Goal: Task Accomplishment & Management: Manage account settings

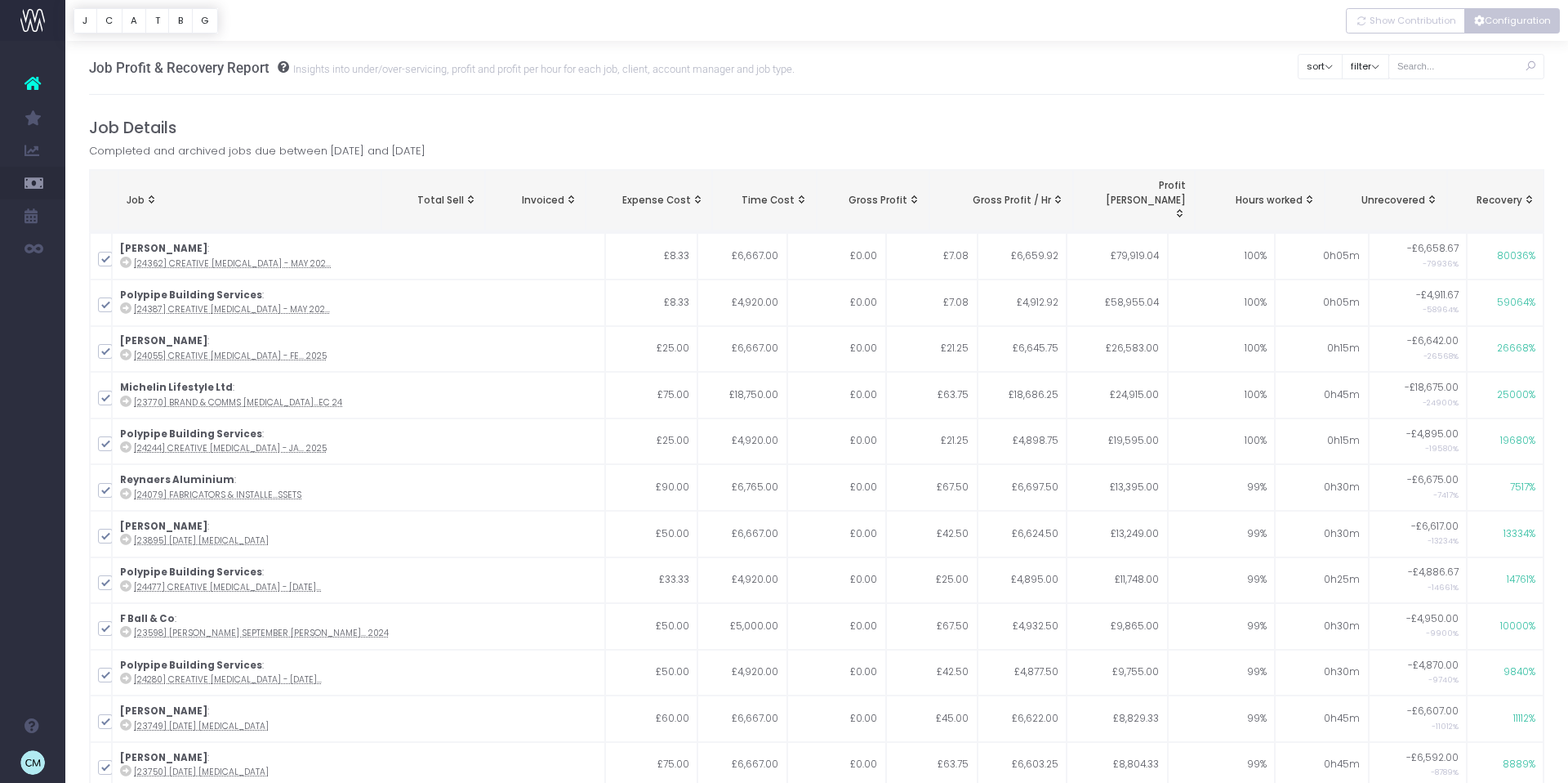
click at [1507, 18] on button "Configuration" at bounding box center [1512, 21] width 96 height 26
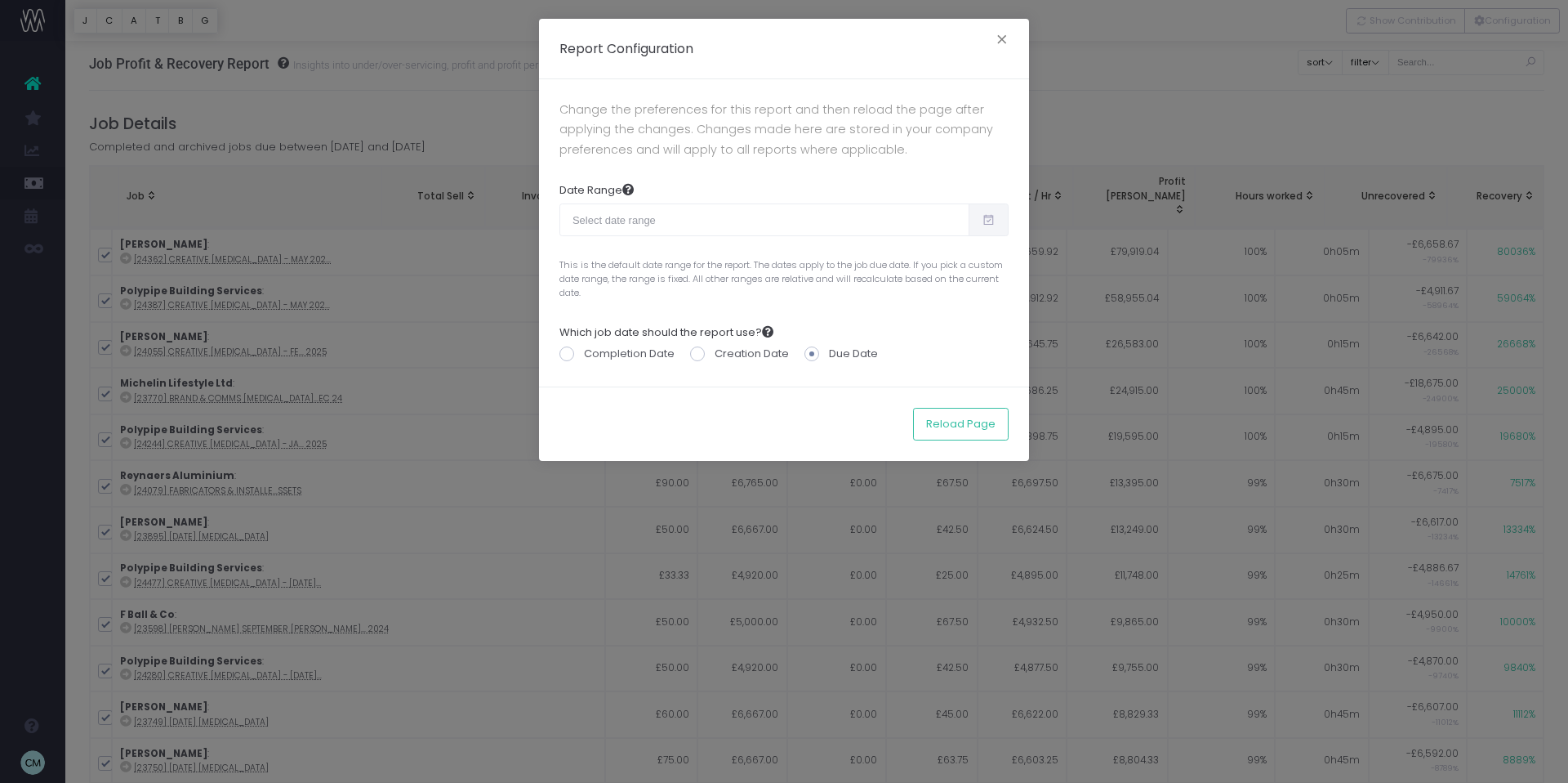
click at [992, 220] on icon at bounding box center [988, 220] width 14 height 0
type input "08-14-2025"
type input "09-12-2025"
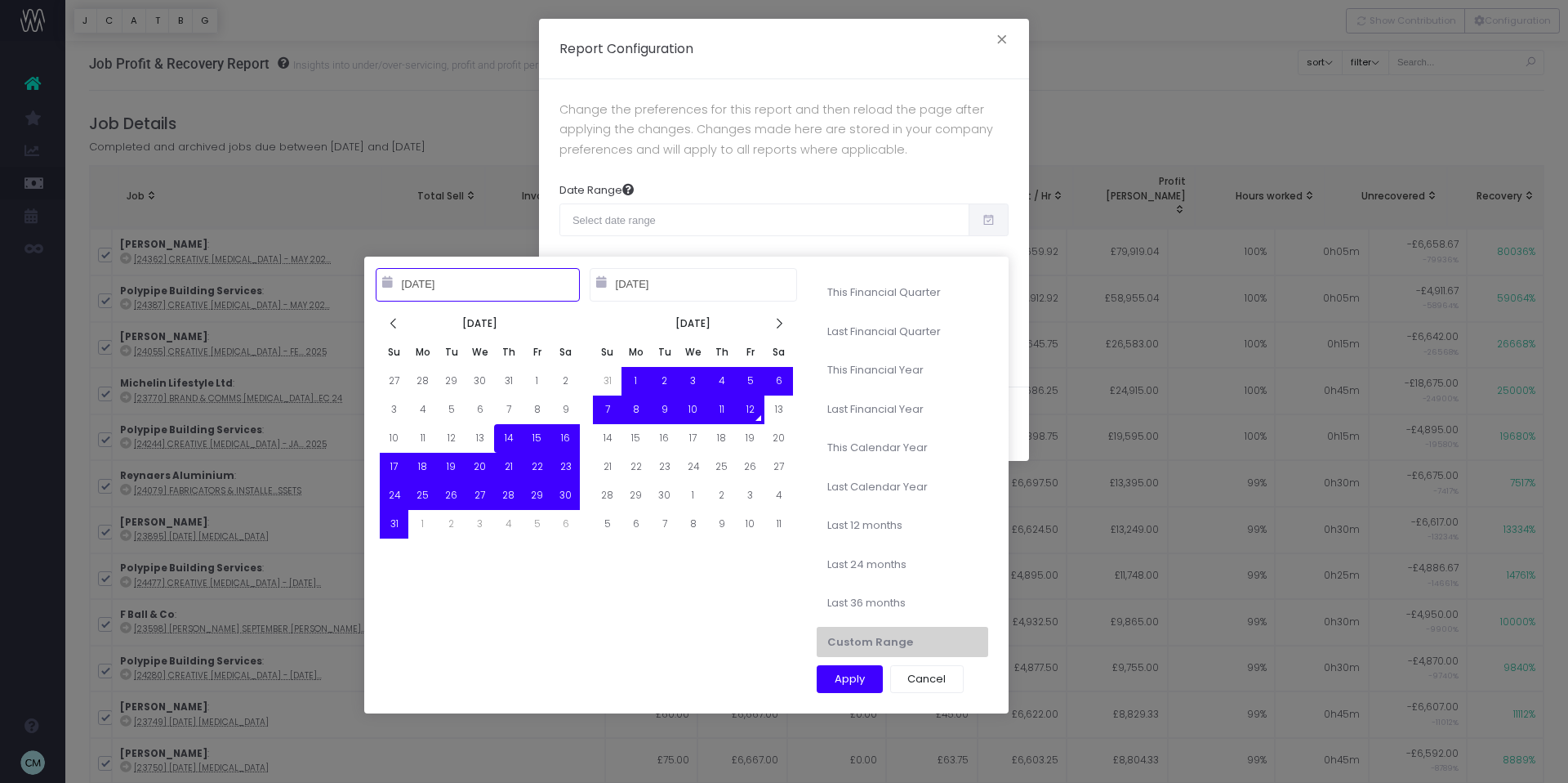
type input "07-01-2025"
type input "09-30-2025"
type input "04-01-2025"
type input "06-30-2025"
type input "08-14-2025"
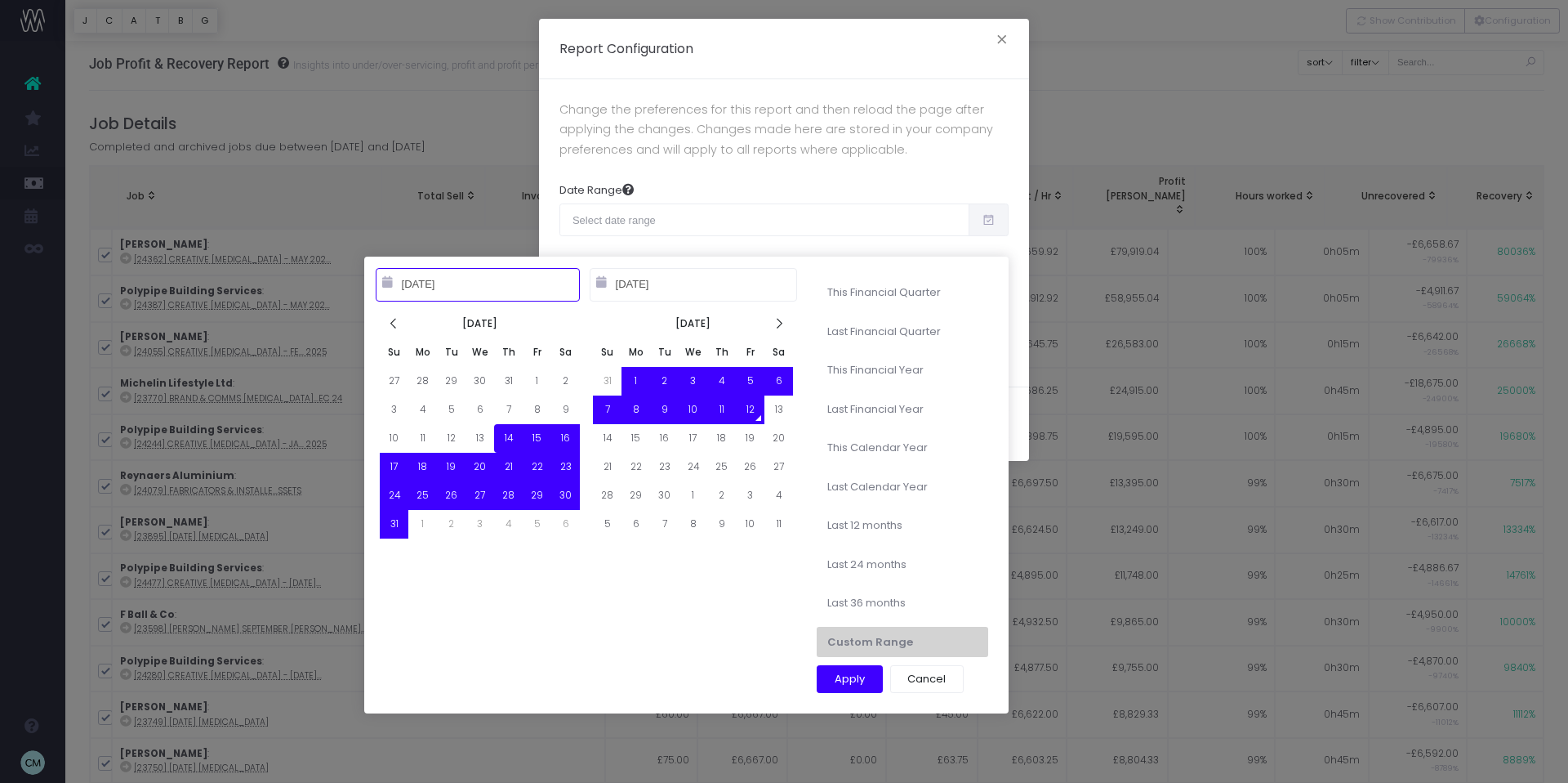
type input "09-12-2025"
type input "01-01-2025"
type input "12-31-2025"
type input "01-01-2023"
type input "12-31-2023"
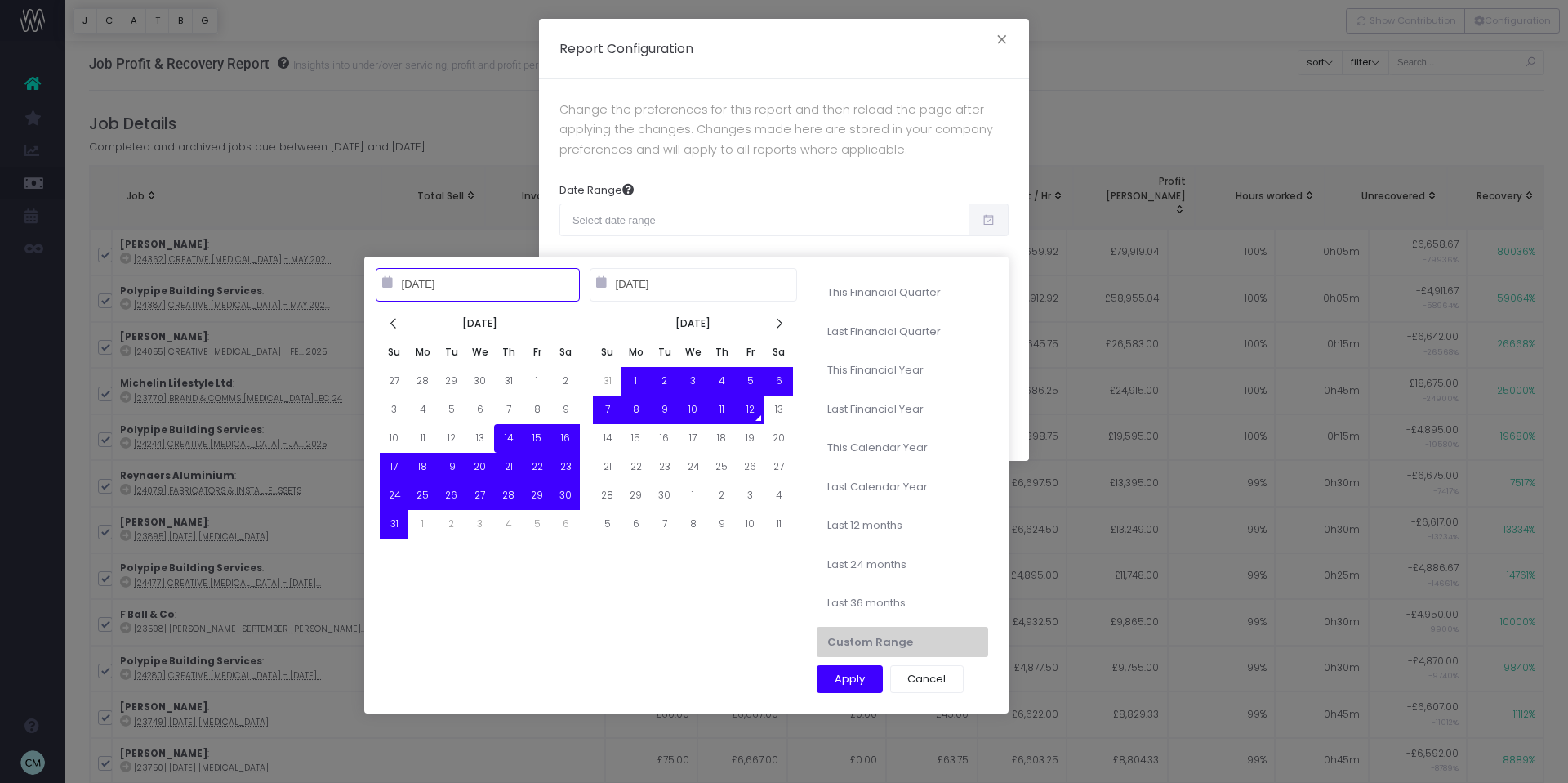
type input "09-12-2024"
type input "09-11-2025"
type input "08-14-2025"
type input "09-12-2025"
type input "09-12-2024"
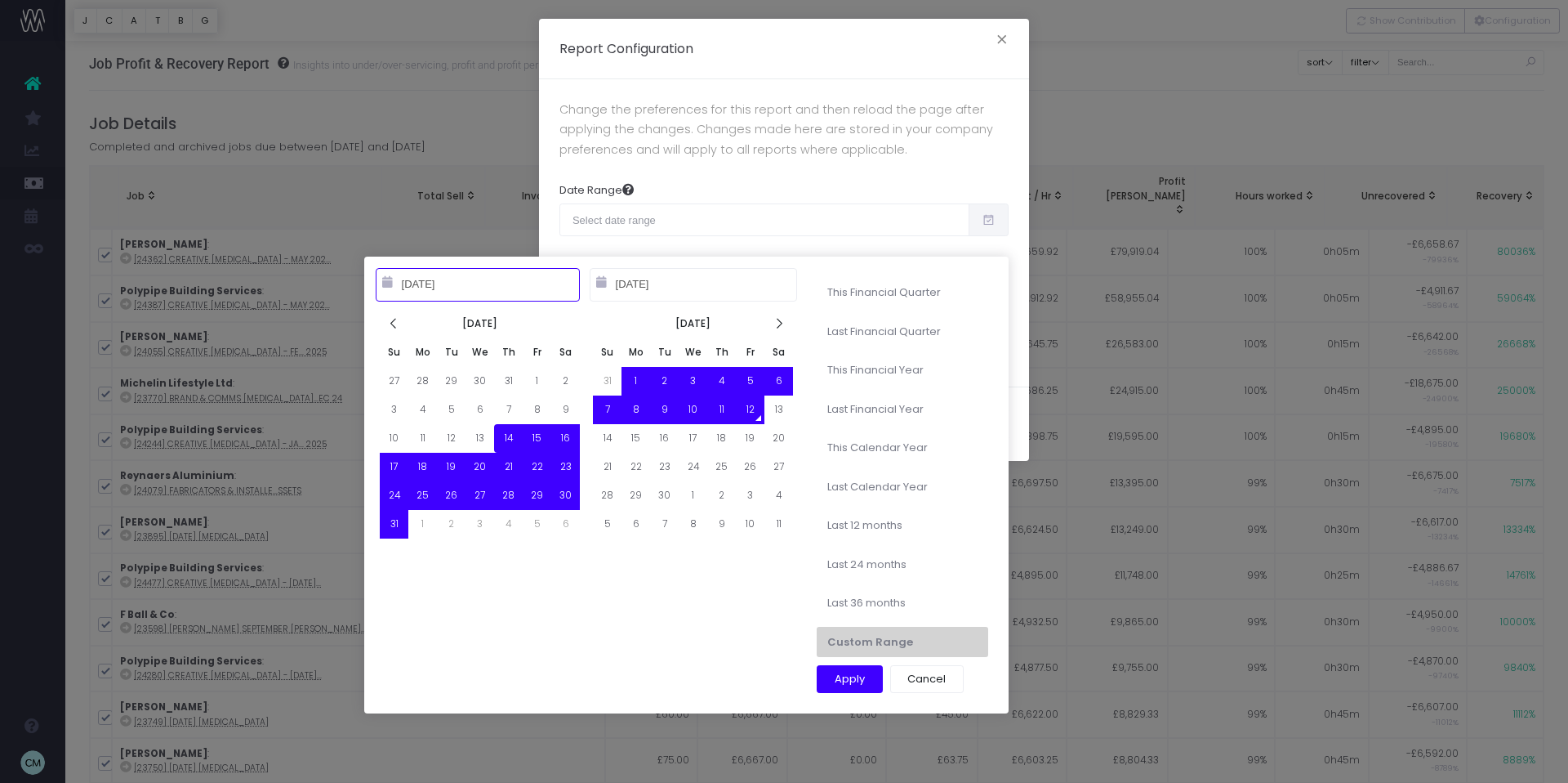
type input "09-11-2025"
type input "08-14-2025"
type input "09-12-2025"
type input "09-12-2024"
type input "09-11-2025"
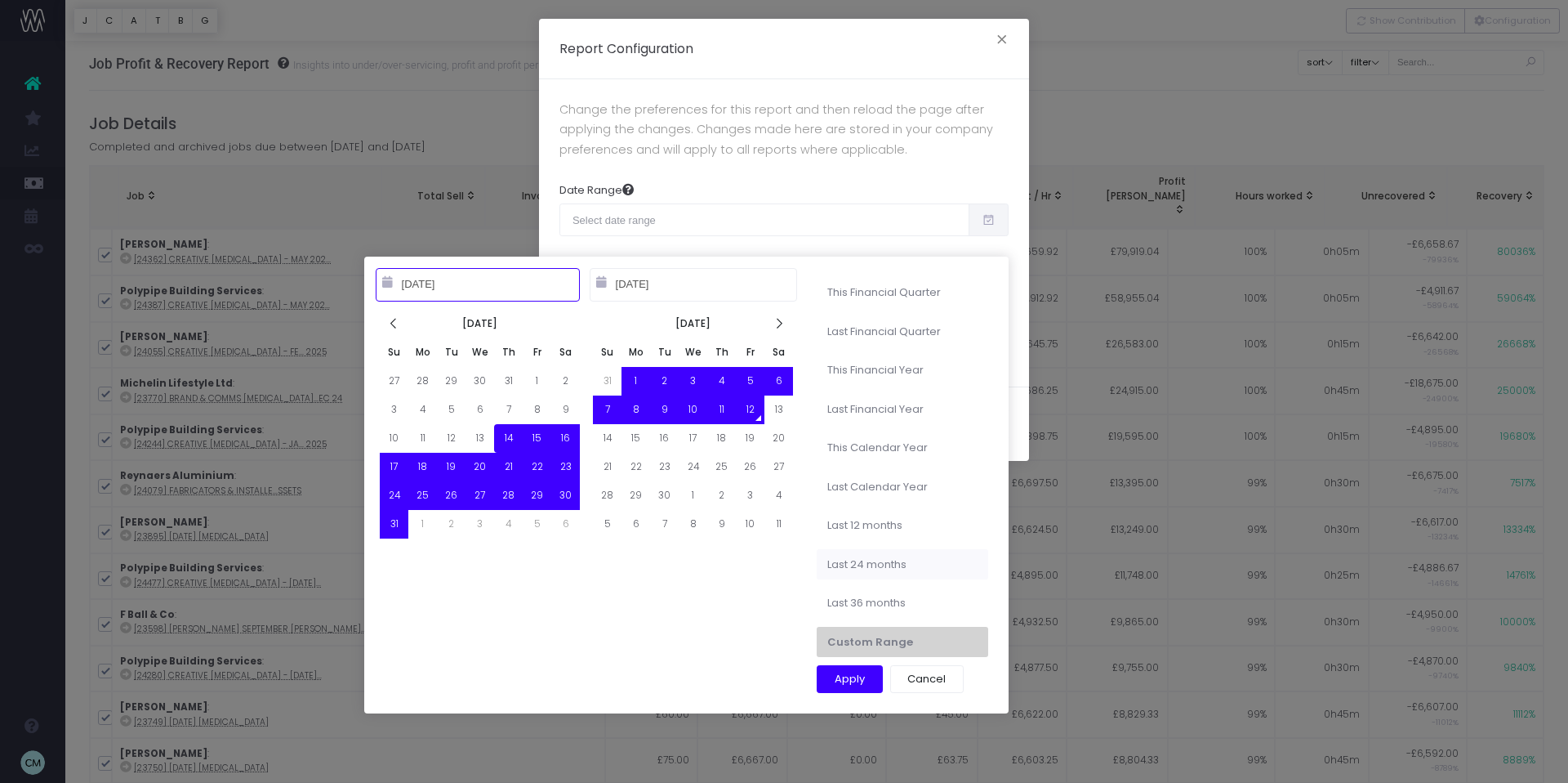
type input "08-14-2025"
type input "09-12-2025"
type input "09-12-2023"
type input "09-11-2025"
type input "08-14-2025"
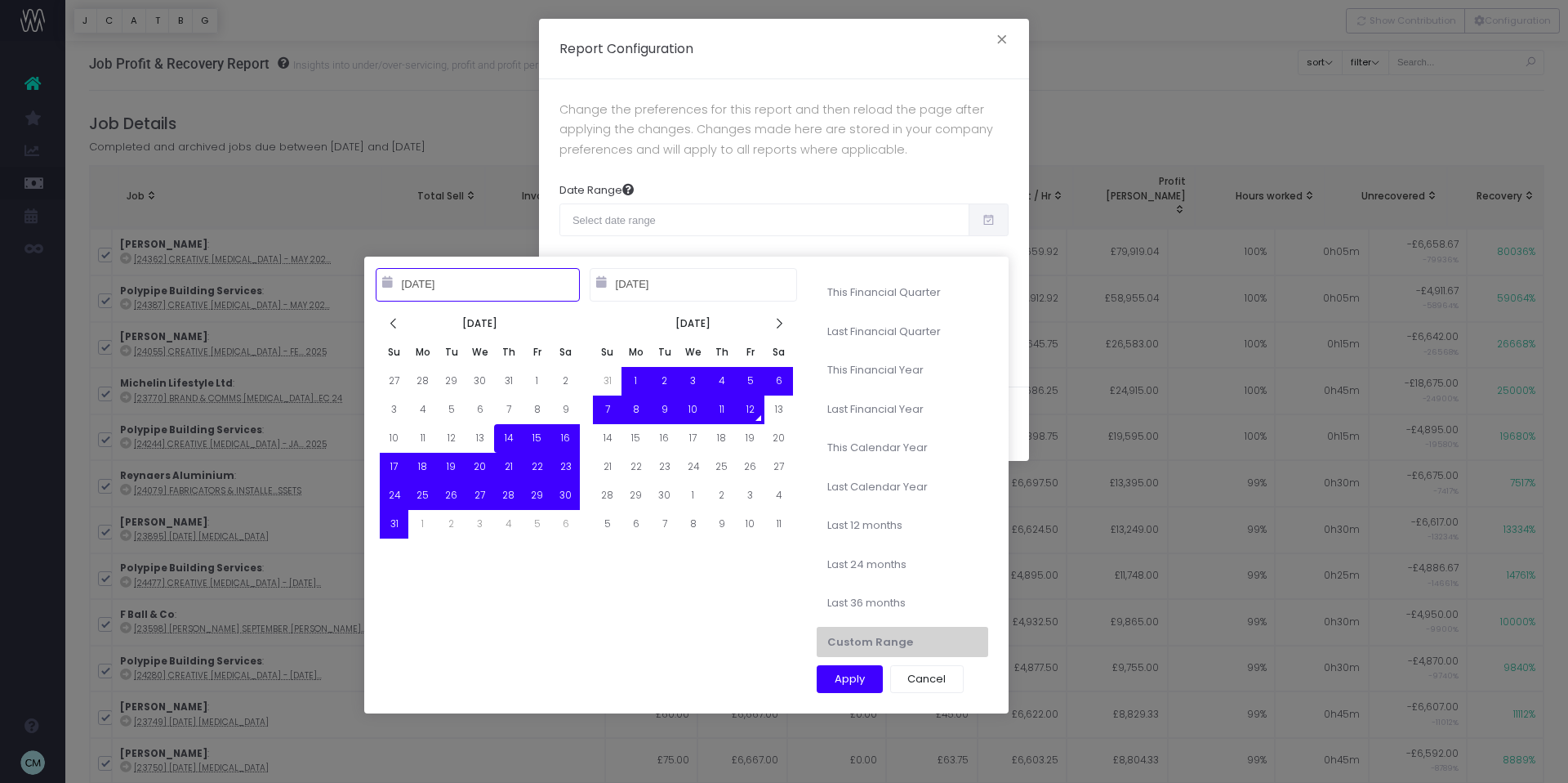
type input "09-12-2025"
type input "09-12-2024"
type input "09-11-2025"
click at [868, 527] on li "Last 12 months" at bounding box center [902, 525] width 171 height 31
type input "Sep 12th 2024 – Sep 11th 2025"
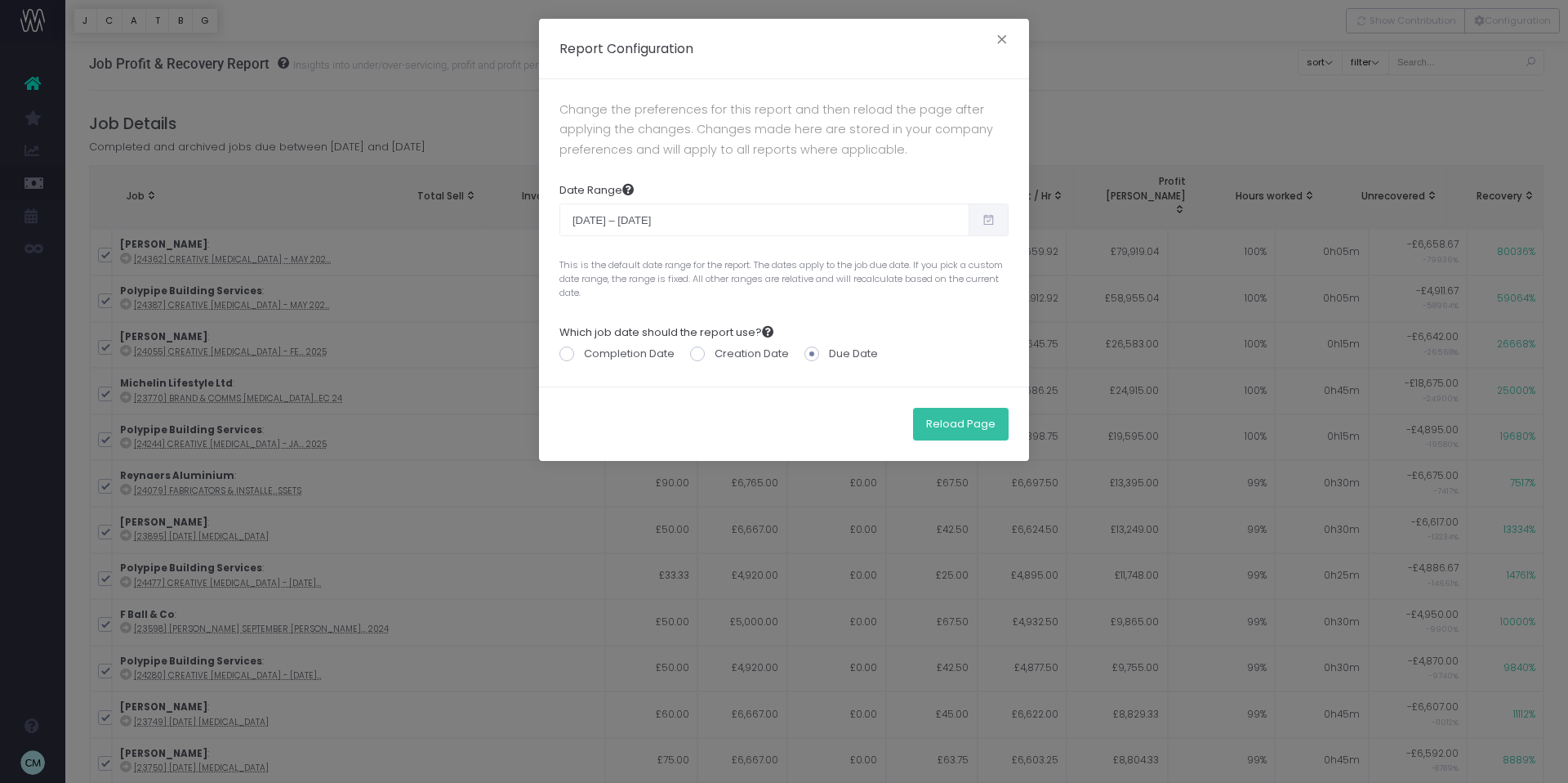
click at [967, 424] on button "Reload Page" at bounding box center [961, 424] width 96 height 33
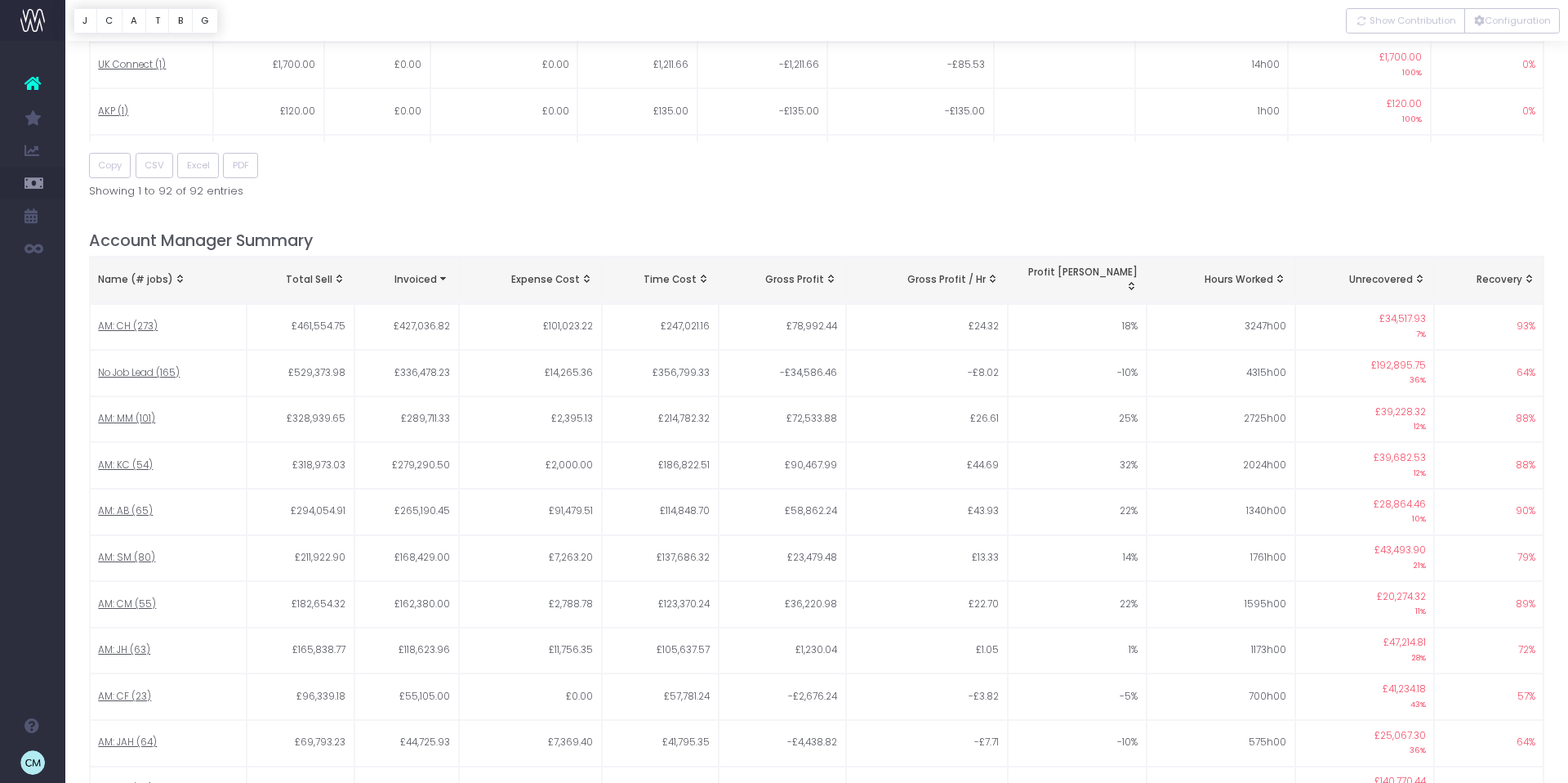
scroll to position [1385, 0]
